Goal: Ask a question

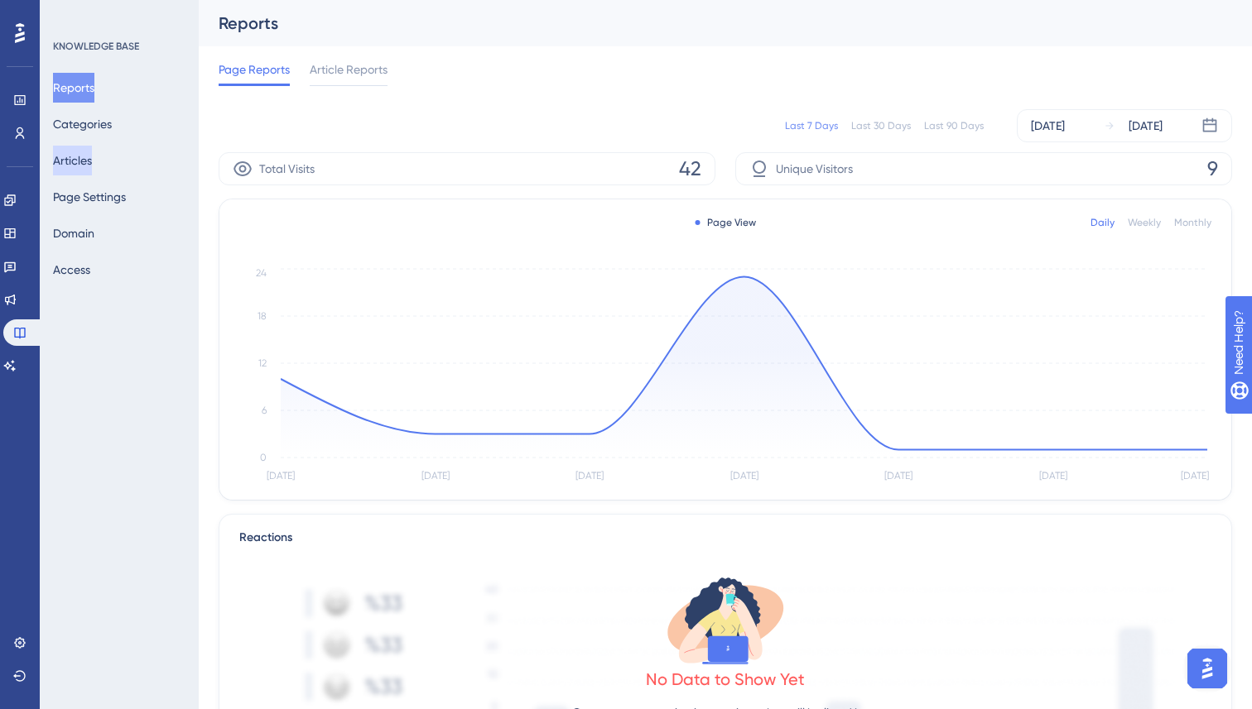
click at [79, 160] on button "Articles" at bounding box center [72, 161] width 39 height 30
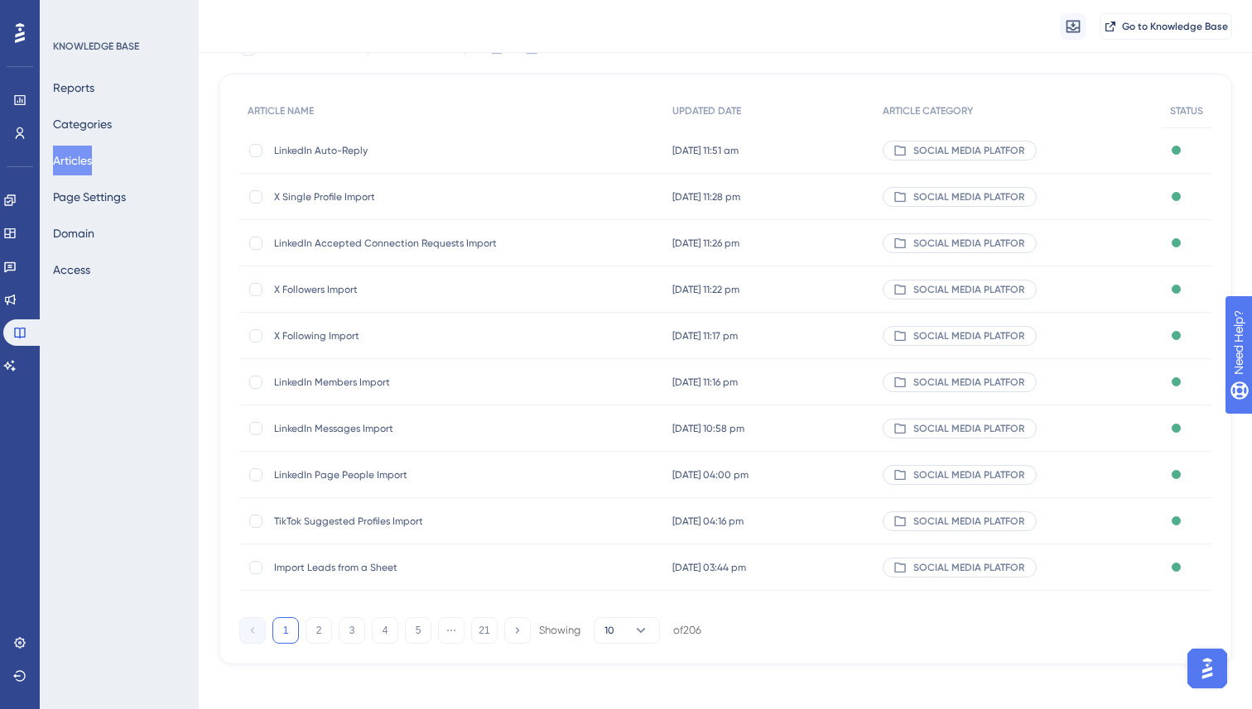
scroll to position [126, 0]
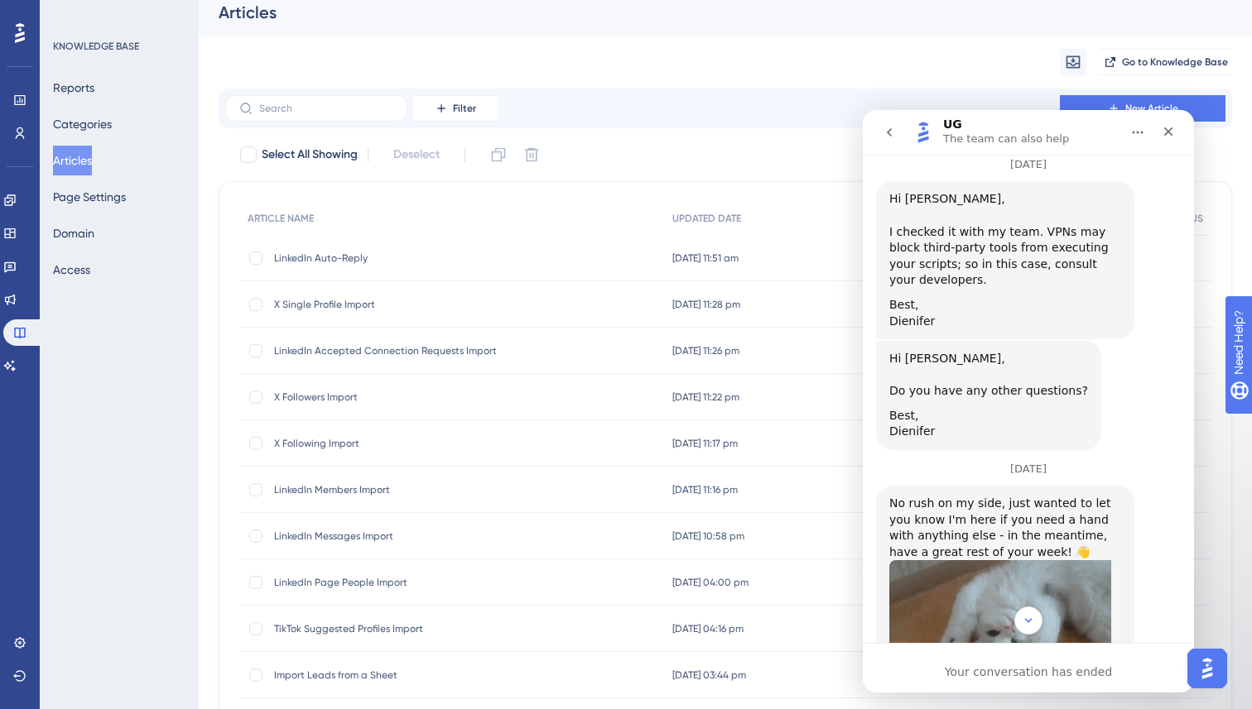
scroll to position [1484, 0]
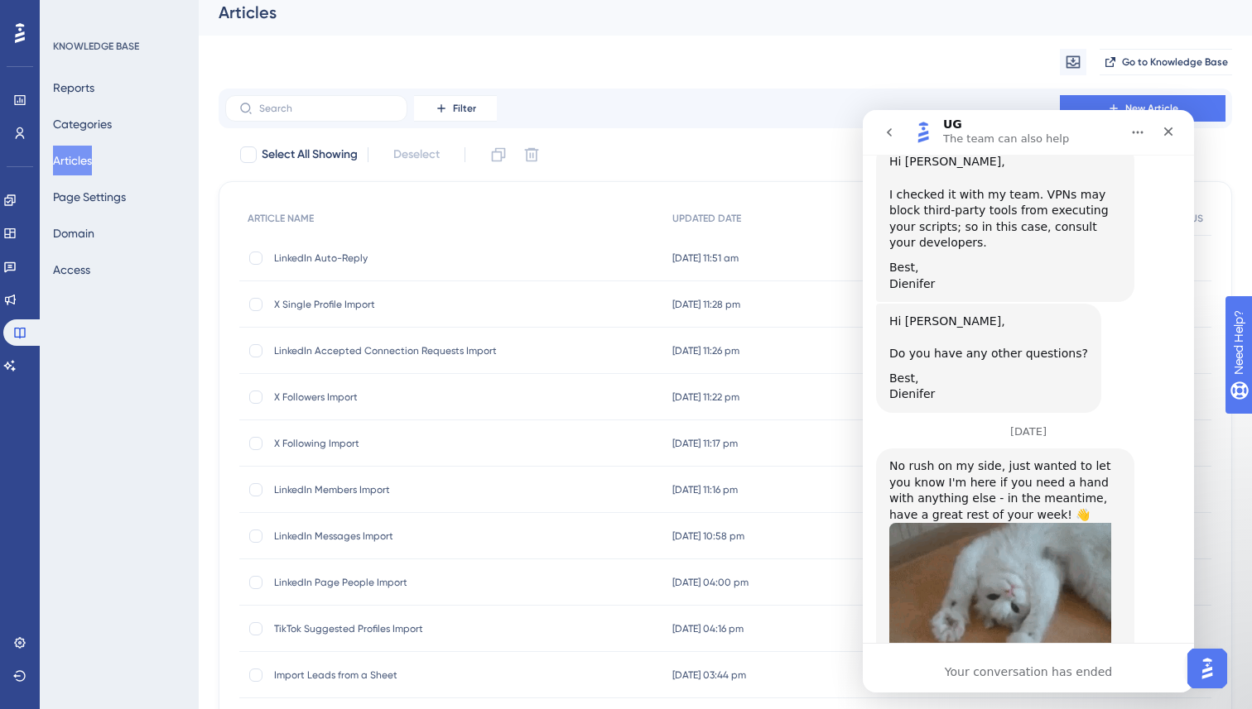
click at [1074, 132] on div "UG The team can also help" at bounding box center [1015, 132] width 210 height 29
click at [740, 101] on div "Filter New Article" at bounding box center [725, 108] width 1000 height 26
click at [1143, 131] on icon "Home" at bounding box center [1137, 132] width 13 height 13
click at [892, 132] on icon "go back" at bounding box center [888, 132] width 13 height 13
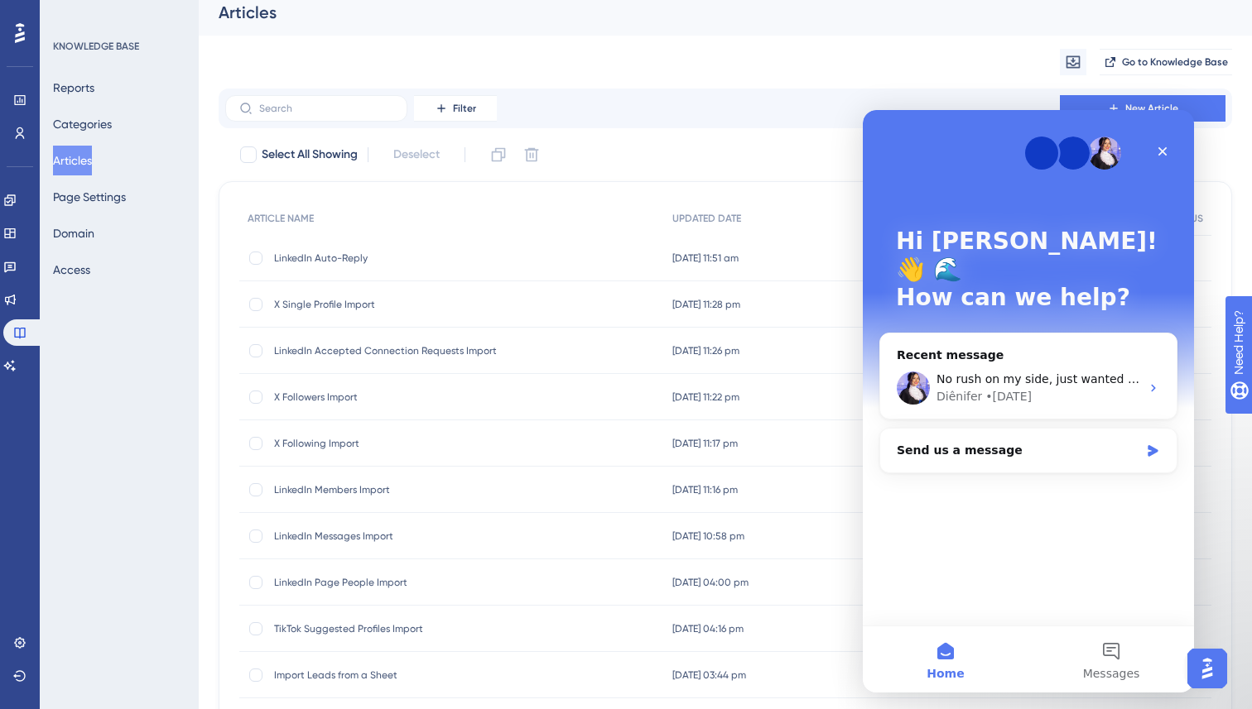
scroll to position [0, 0]
click at [937, 131] on div "Hi [PERSON_NAME]! 👋 🌊 How can we help?" at bounding box center [1028, 273] width 298 height 326
click at [1220, 667] on img "Open AI Assistant Launcher" at bounding box center [1207, 669] width 30 height 30
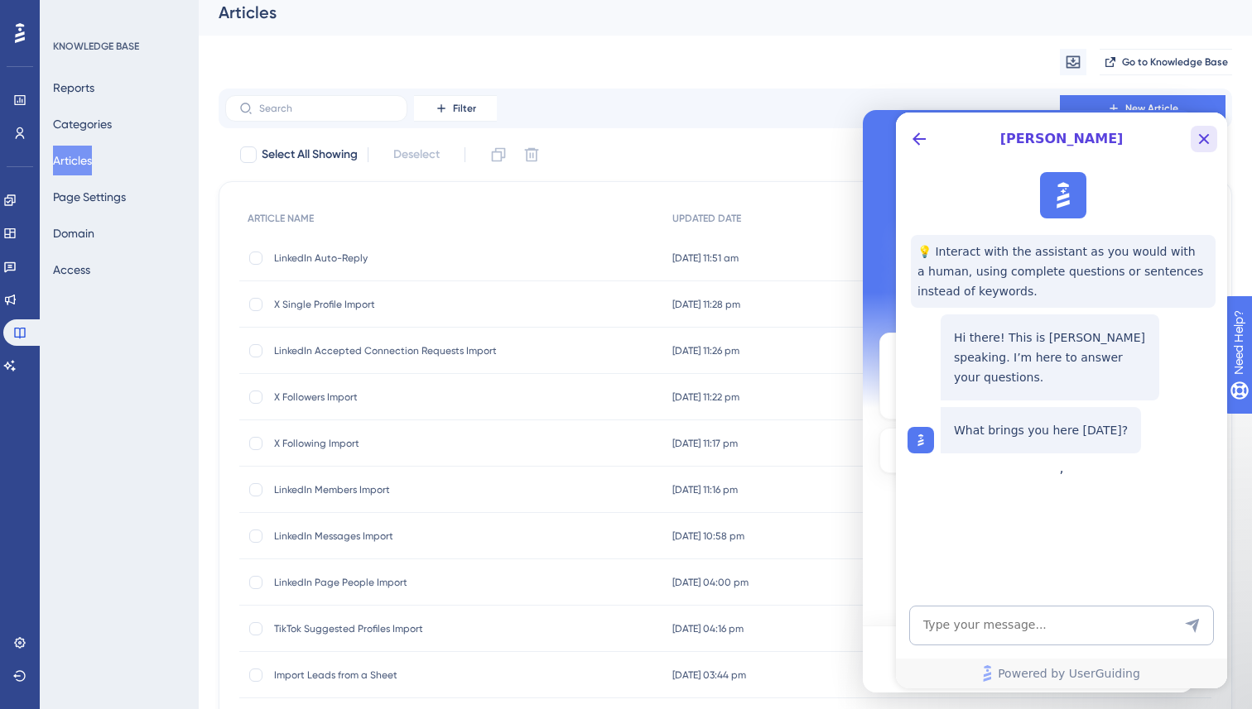
click at [1194, 138] on icon "Close Button" at bounding box center [1204, 139] width 20 height 20
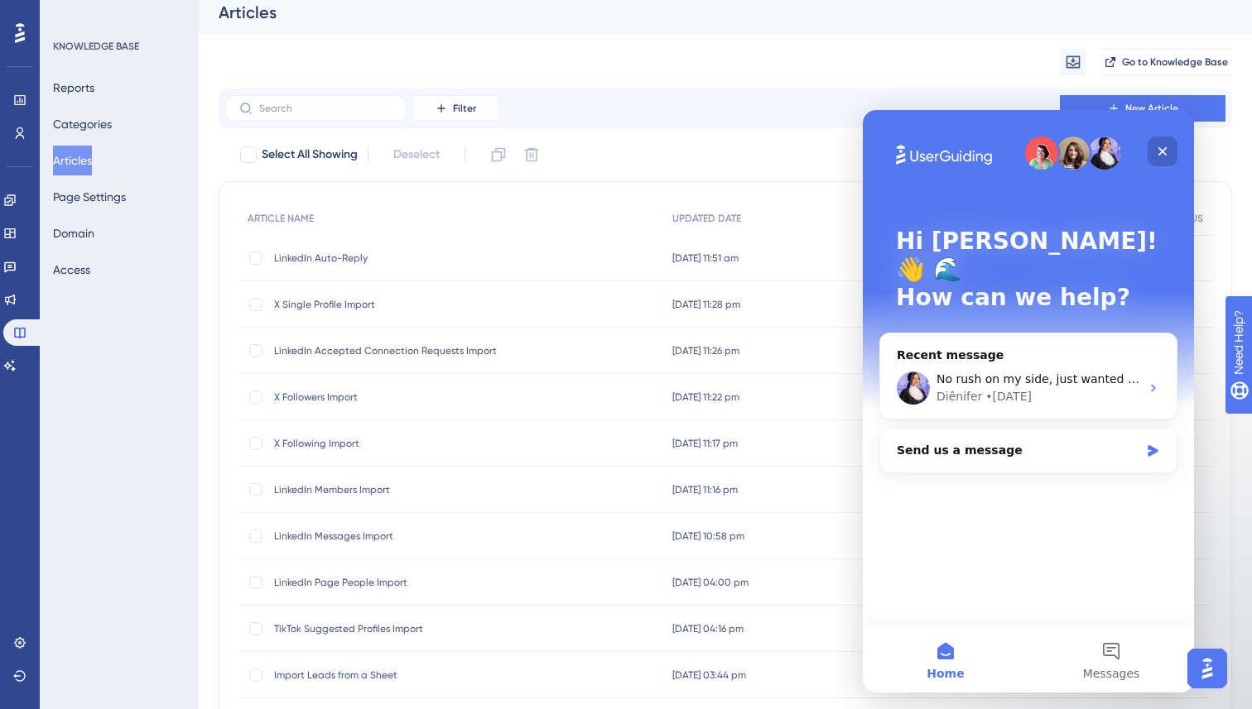
click at [1154, 149] on div "Close" at bounding box center [1162, 152] width 30 height 30
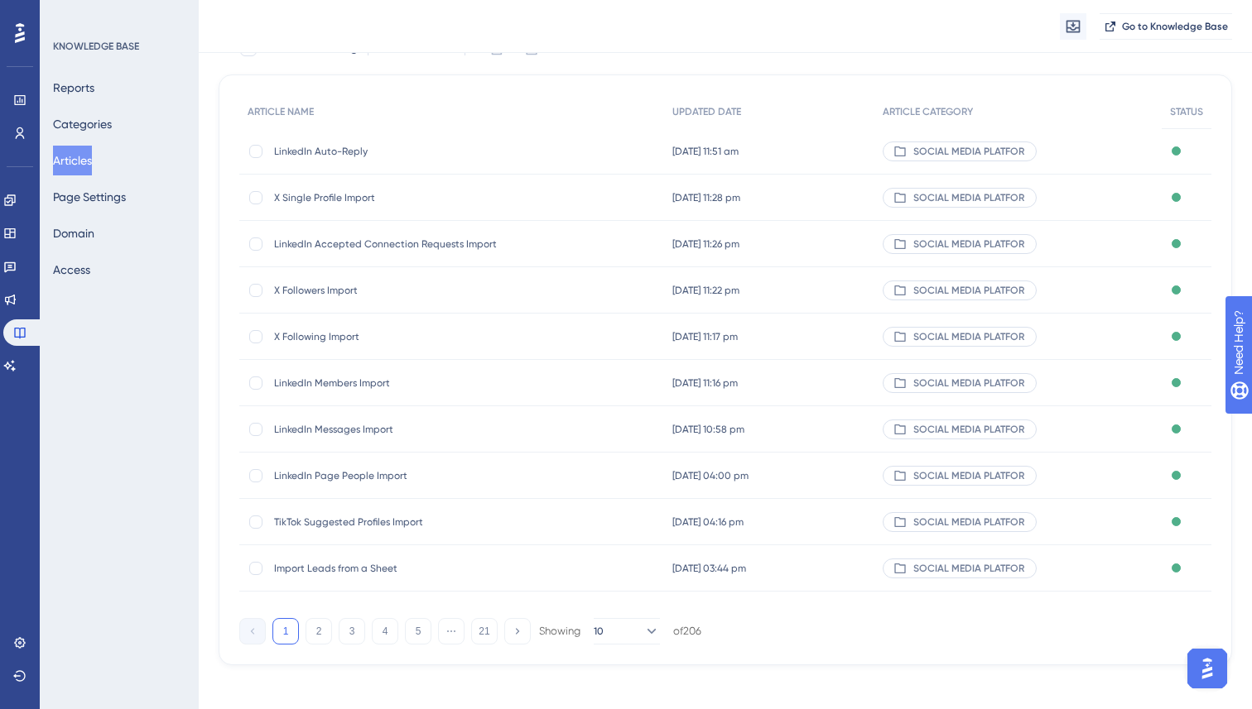
scroll to position [133, 0]
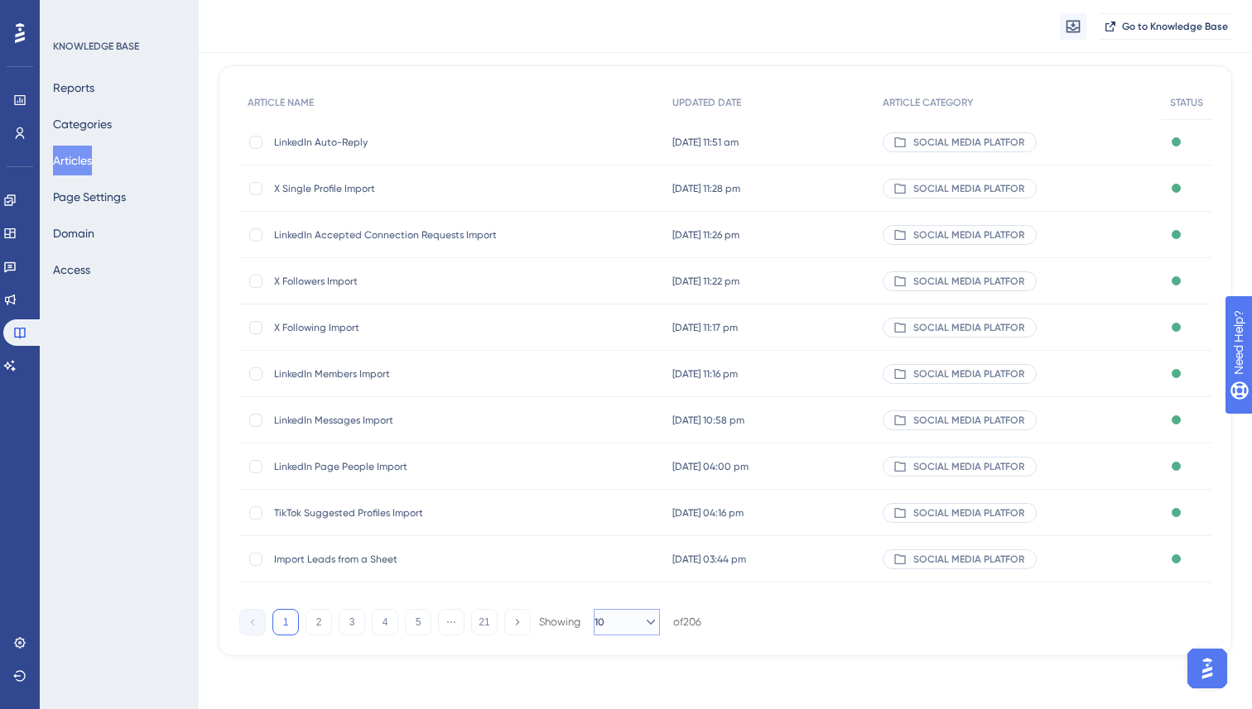
click at [642, 627] on icon at bounding box center [650, 622] width 17 height 17
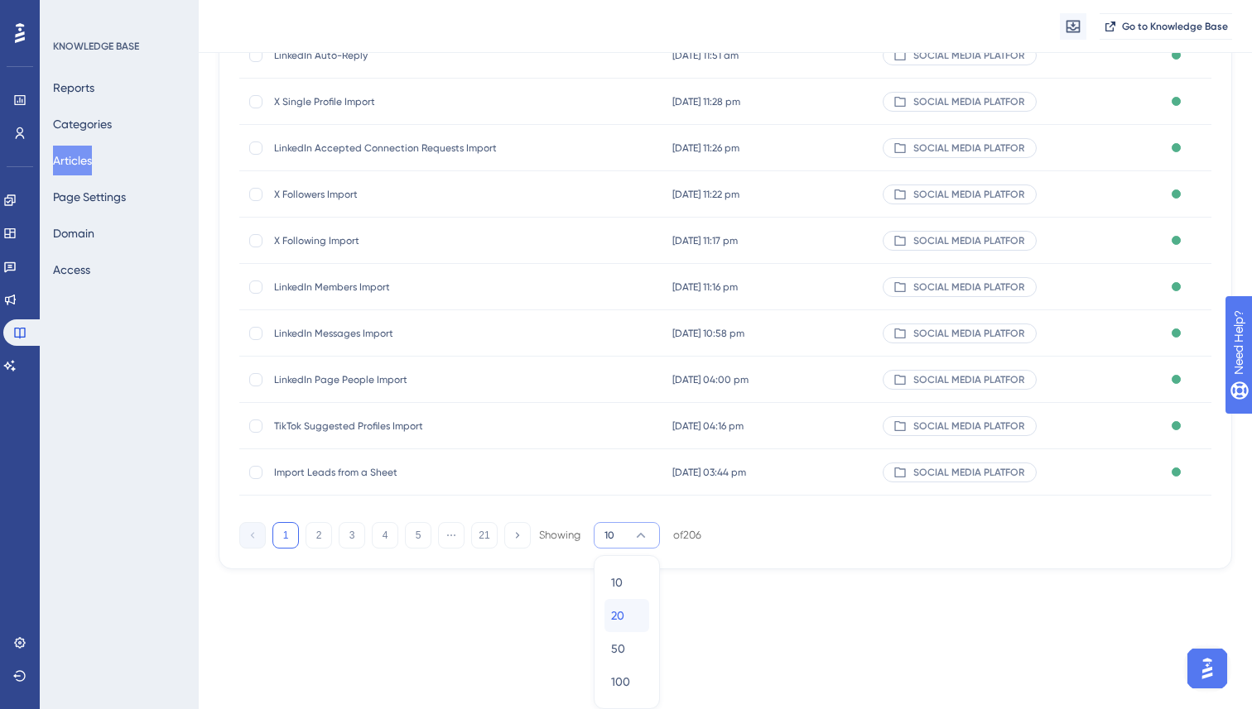
click at [618, 615] on span "20" at bounding box center [617, 616] width 13 height 20
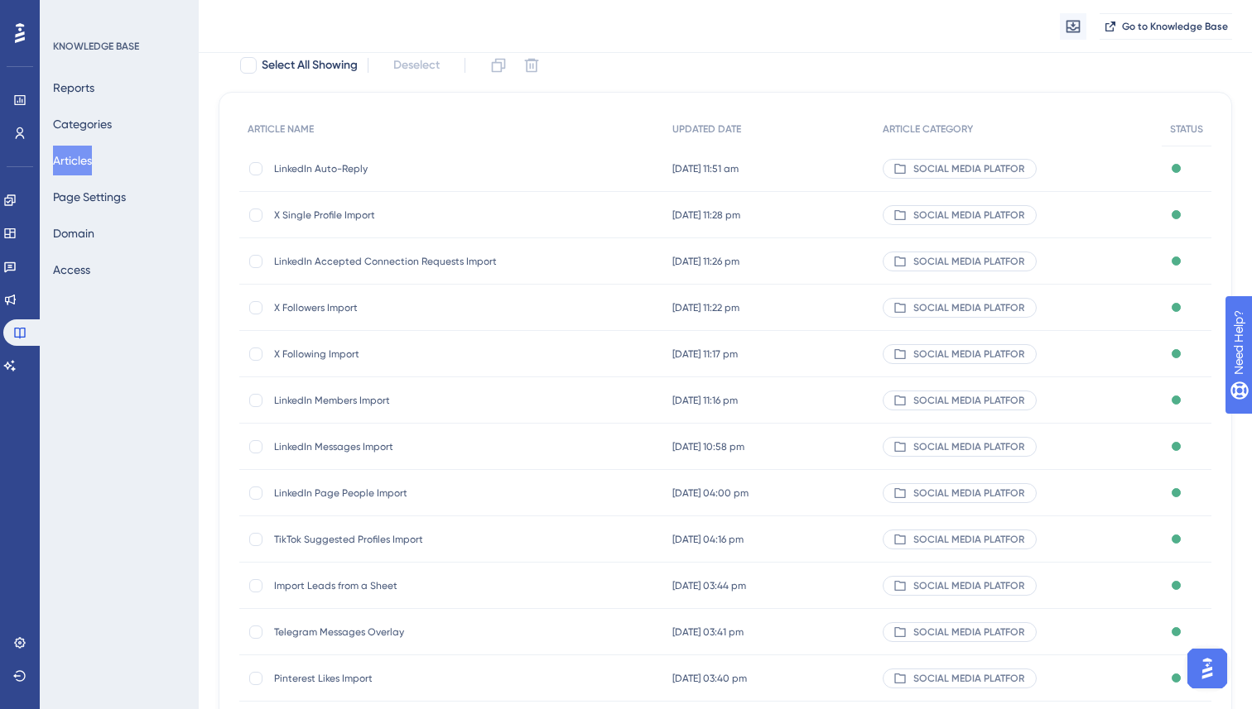
scroll to position [51, 0]
